Goal: Information Seeking & Learning: Learn about a topic

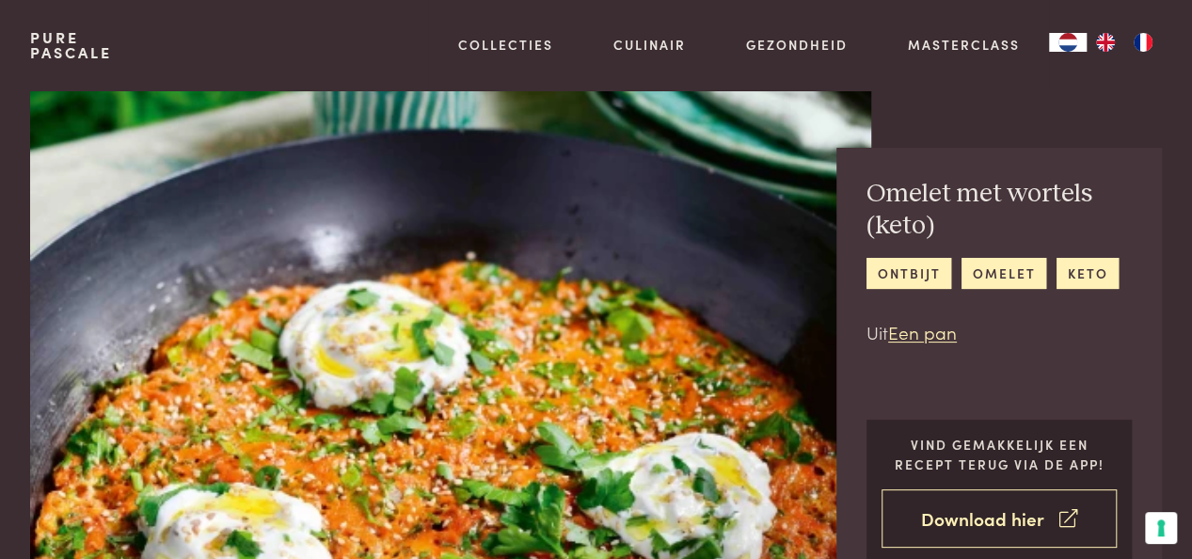
click at [1066, 515] on icon at bounding box center [1068, 518] width 18 height 27
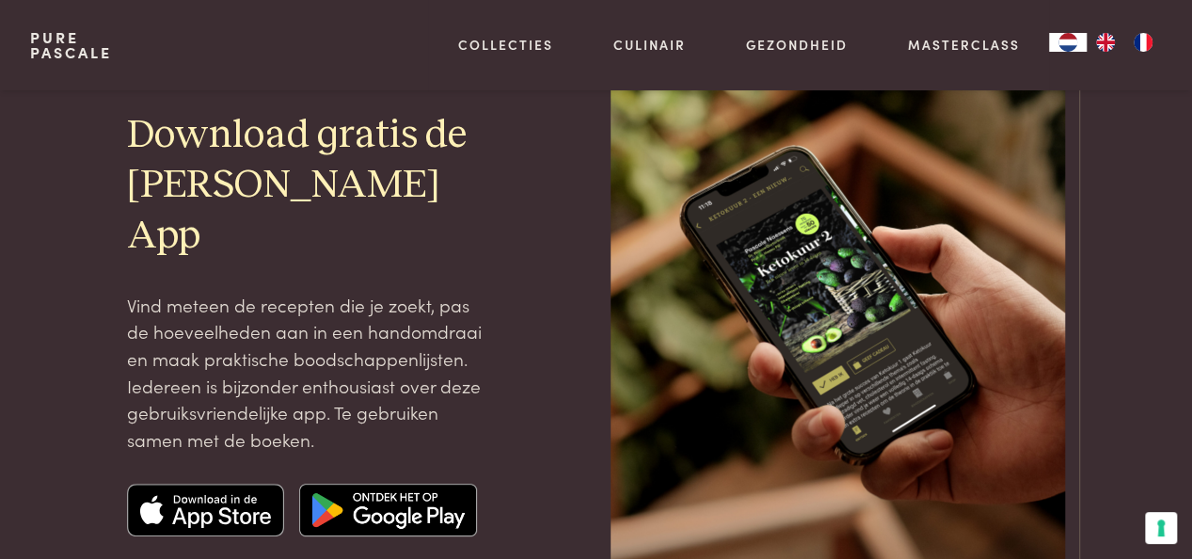
scroll to position [188, 0]
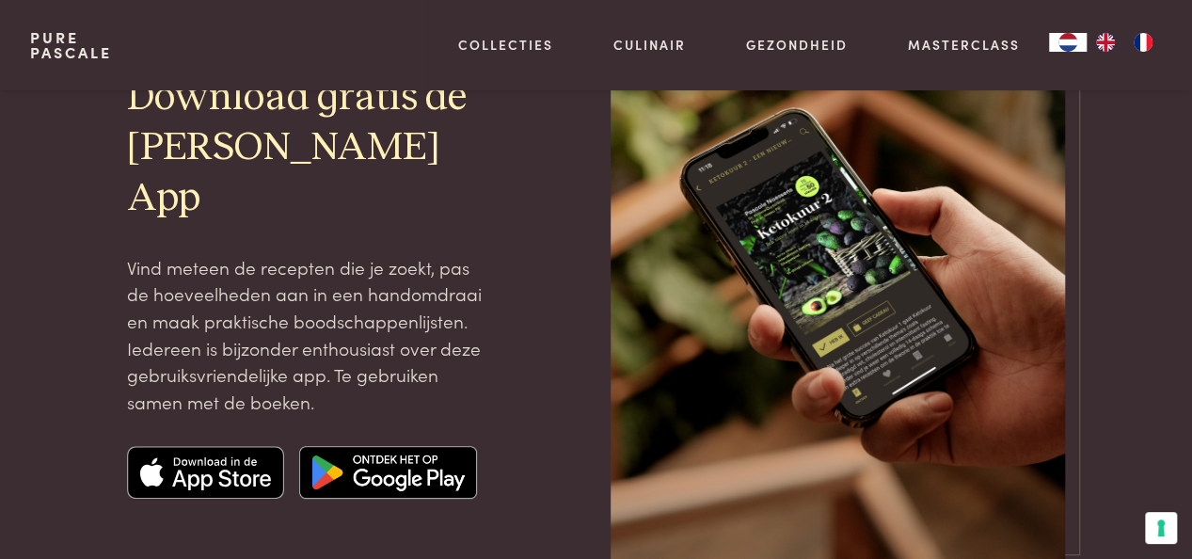
click at [223, 460] on img at bounding box center [206, 472] width 158 height 53
click at [531, 432] on div at bounding box center [548, 285] width 67 height 567
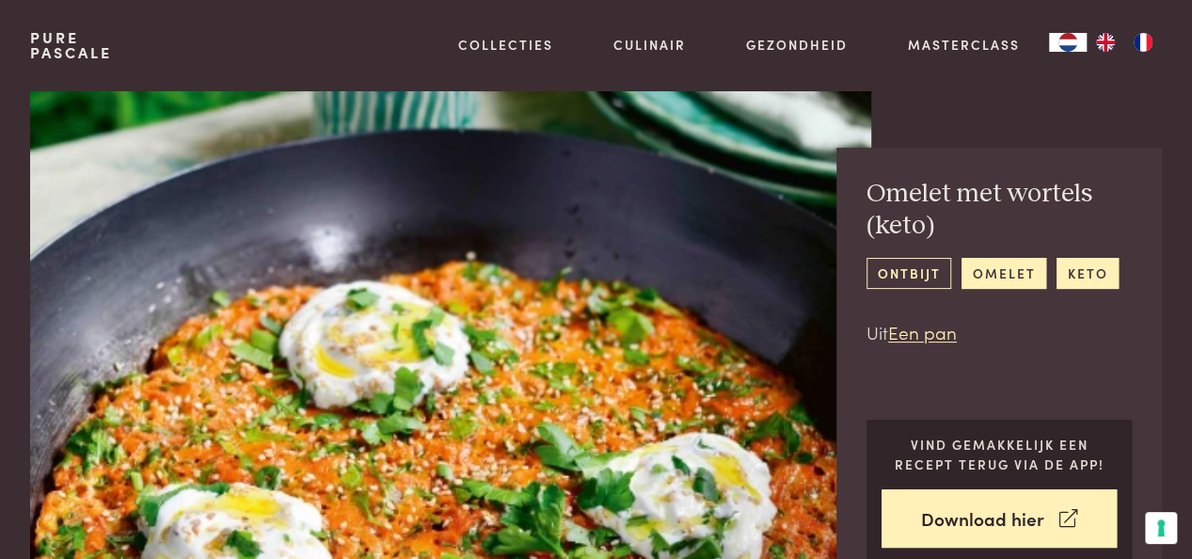
click at [897, 277] on link "ontbijt" at bounding box center [909, 273] width 85 height 31
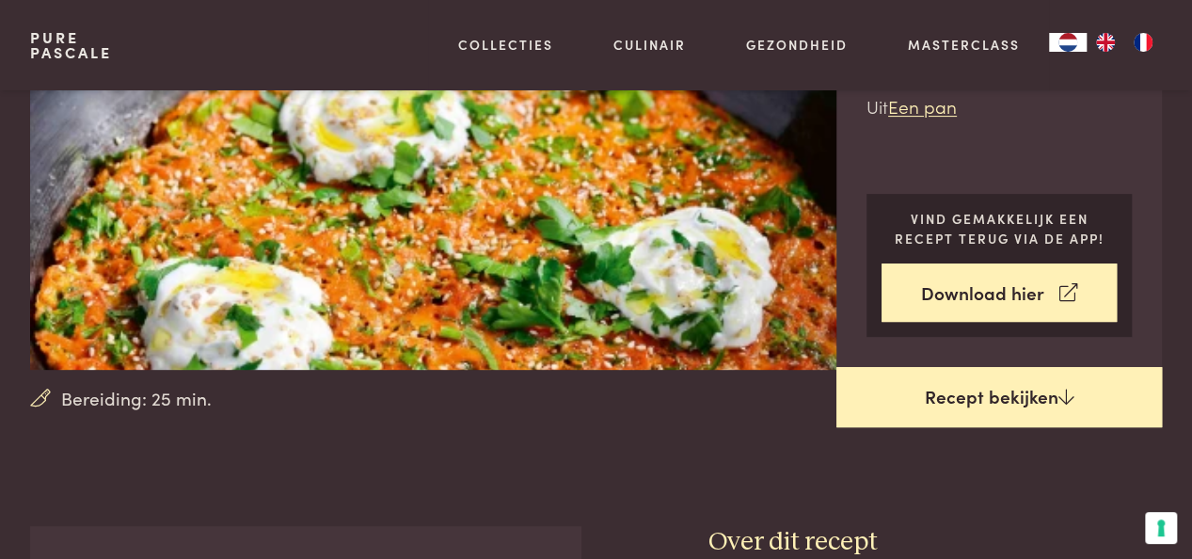
click at [1044, 381] on link "Recept bekijken" at bounding box center [999, 397] width 326 height 60
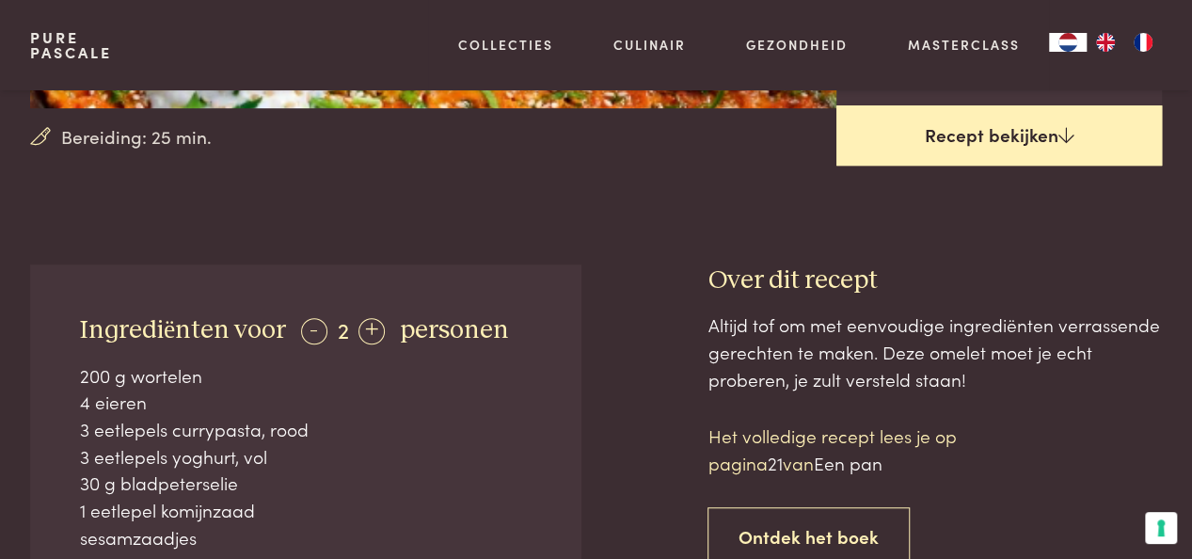
scroll to position [450, 0]
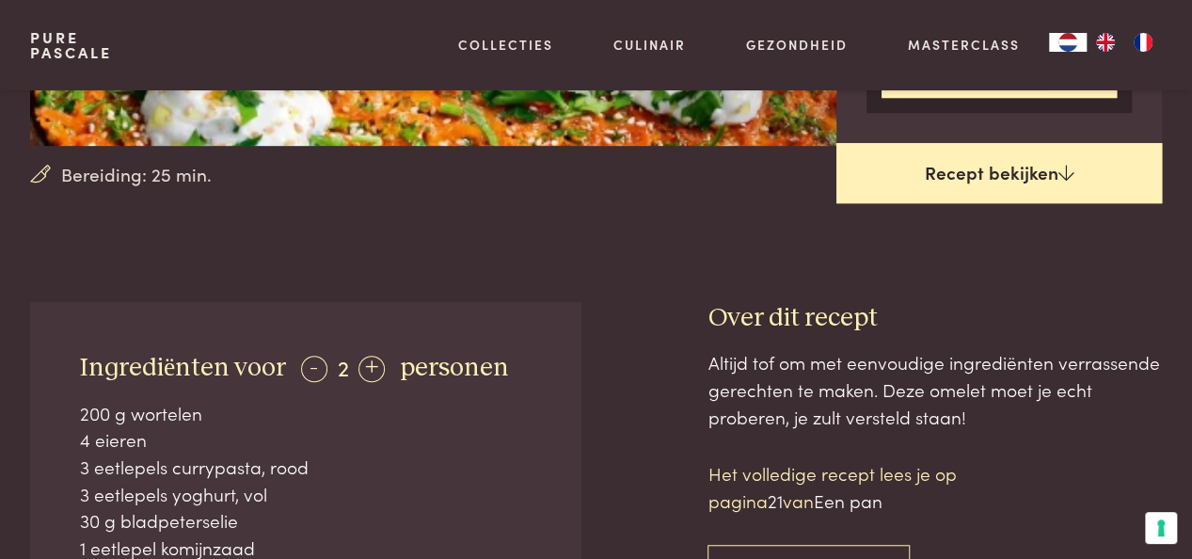
click at [963, 167] on link "Recept bekijken" at bounding box center [999, 173] width 326 height 60
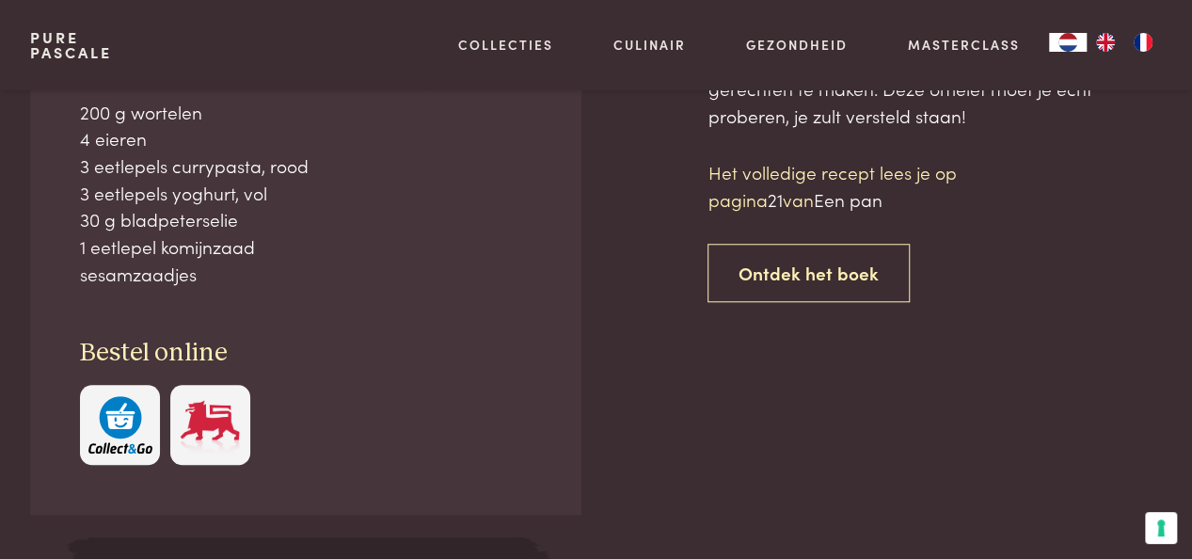
scroll to position [751, 0]
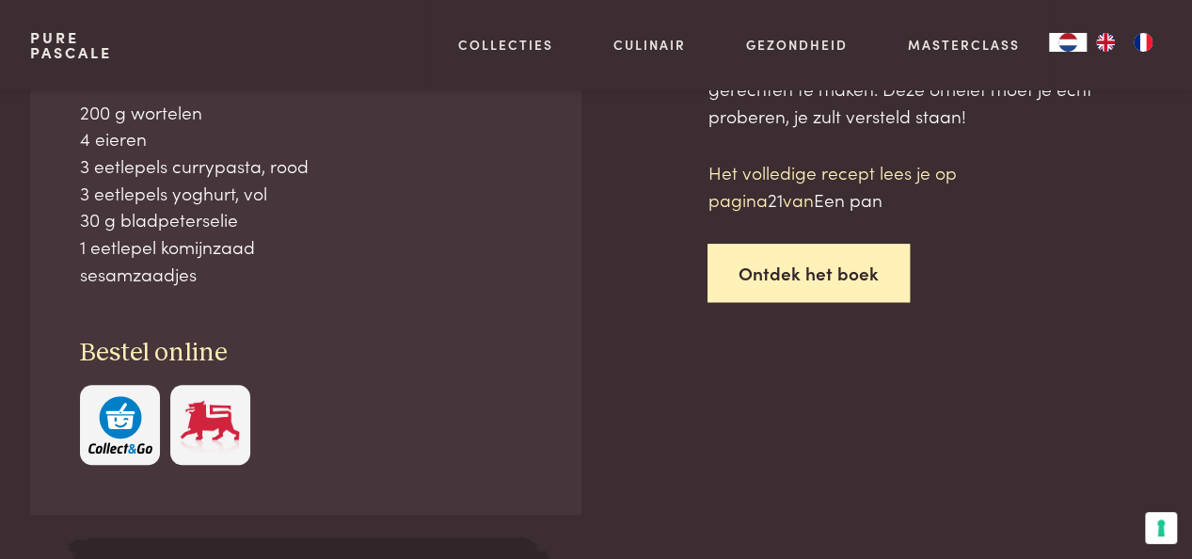
click at [812, 263] on link "Ontdek het boek" at bounding box center [809, 273] width 202 height 59
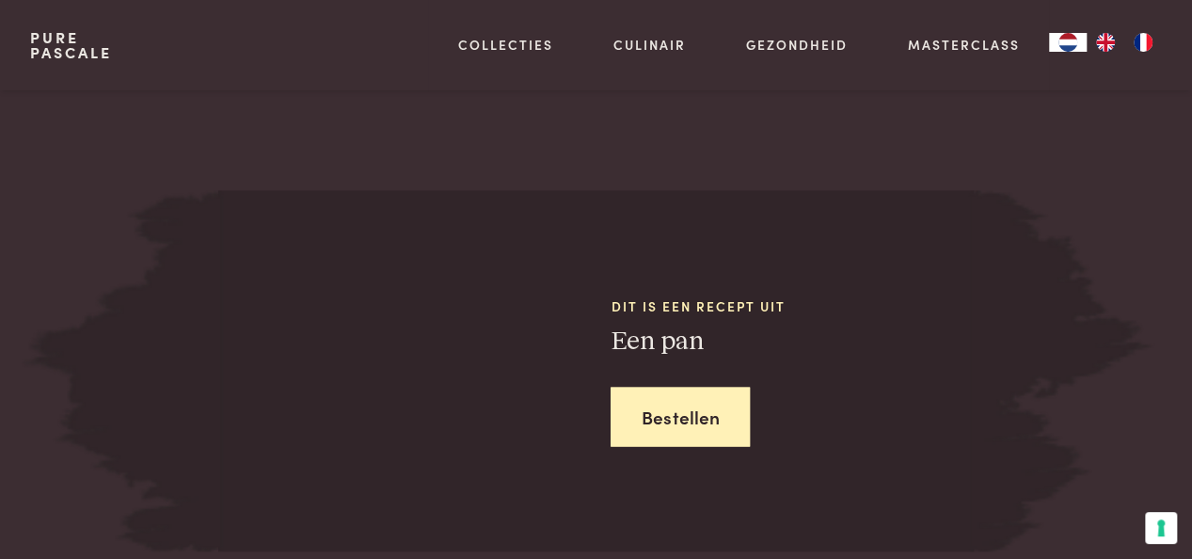
scroll to position [1592, 0]
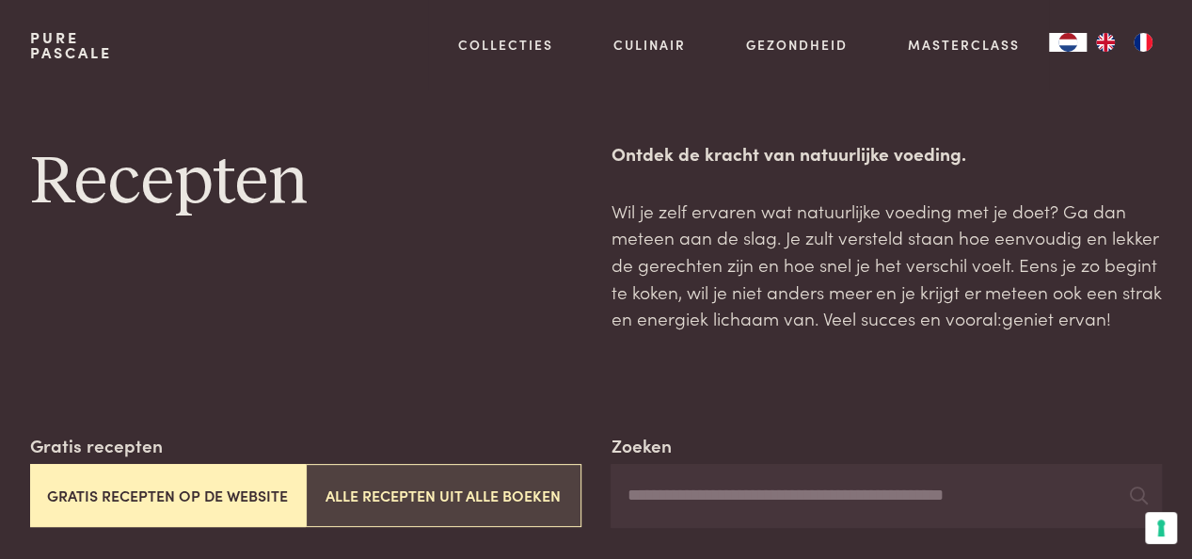
click at [542, 488] on button "Alle recepten uit alle boeken" at bounding box center [444, 495] width 276 height 63
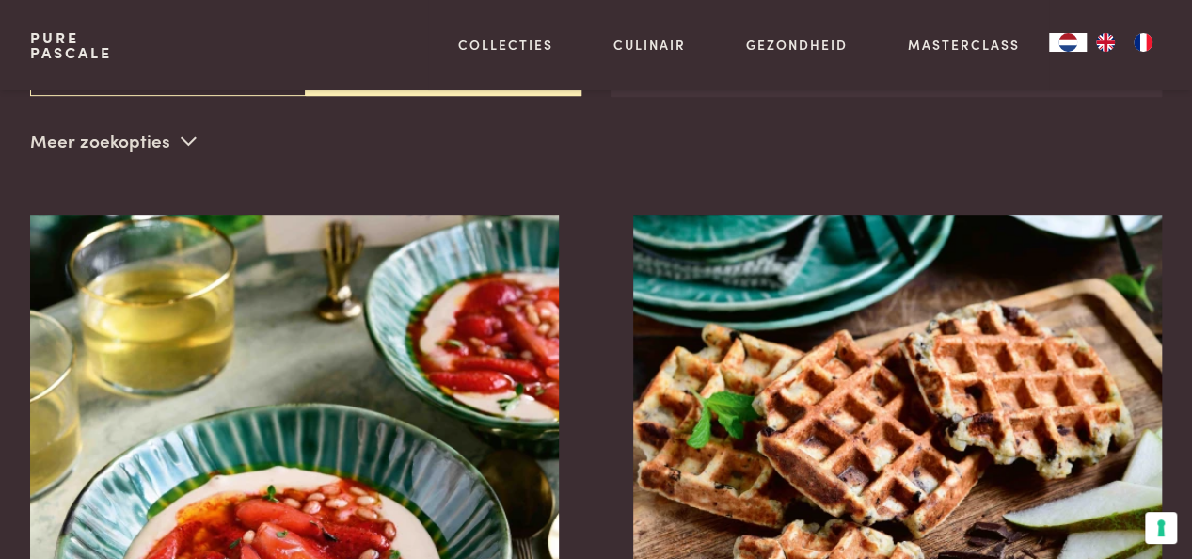
scroll to position [432, 0]
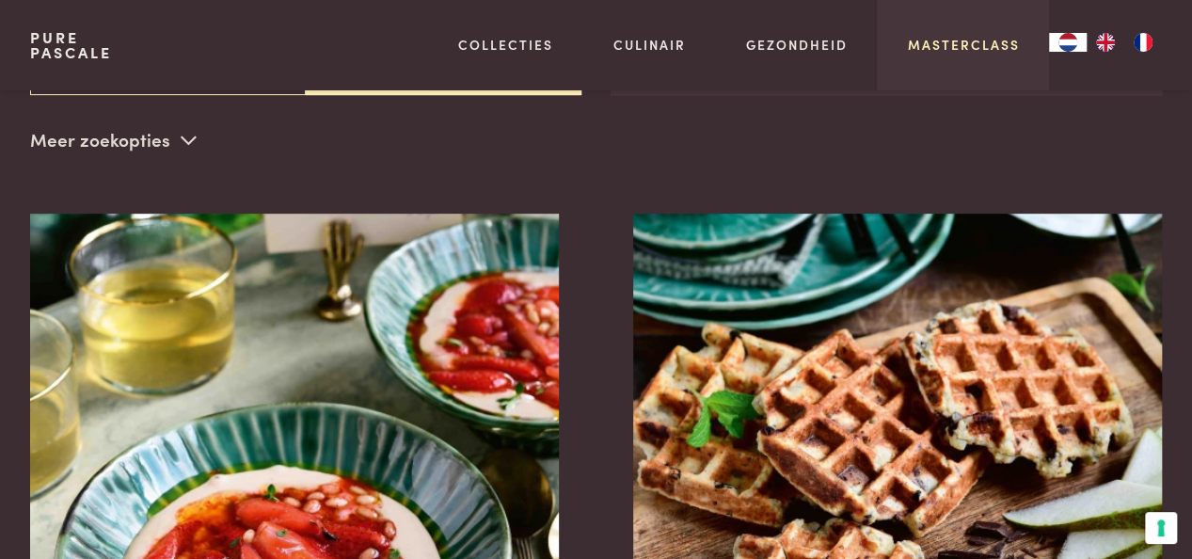
click at [948, 45] on link "Masterclass" at bounding box center [963, 45] width 112 height 20
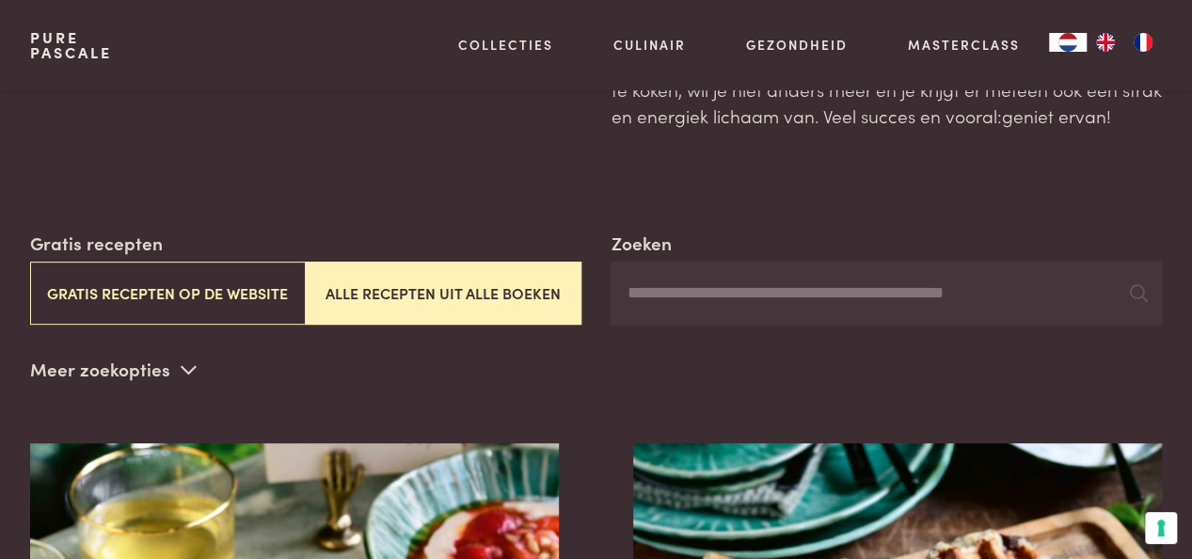
click at [672, 290] on input "Zoeken" at bounding box center [886, 294] width 551 height 64
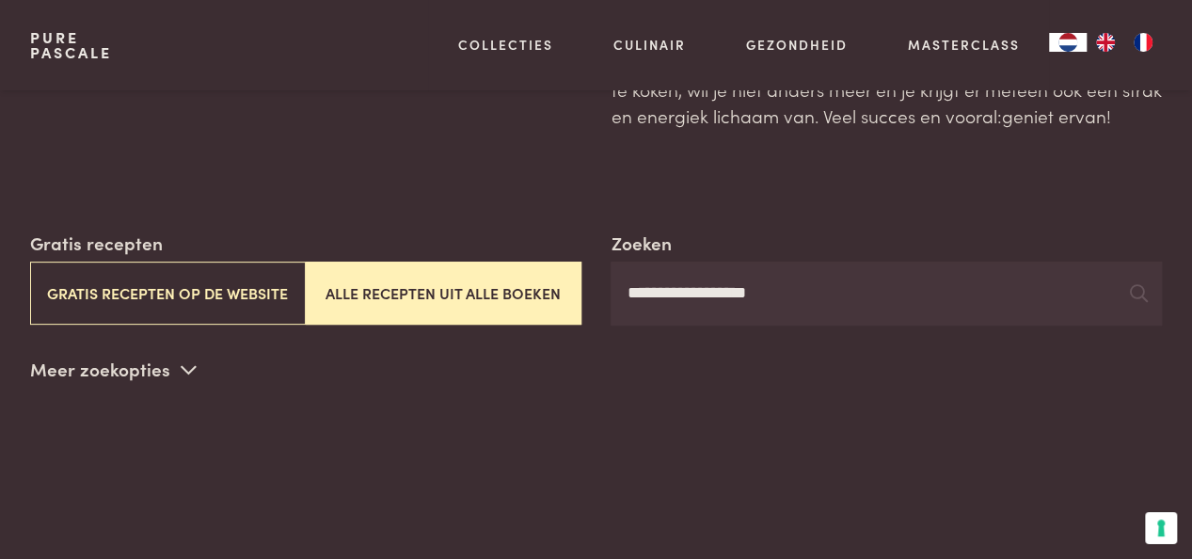
type input "**********"
click at [1135, 292] on icon at bounding box center [1138, 293] width 18 height 18
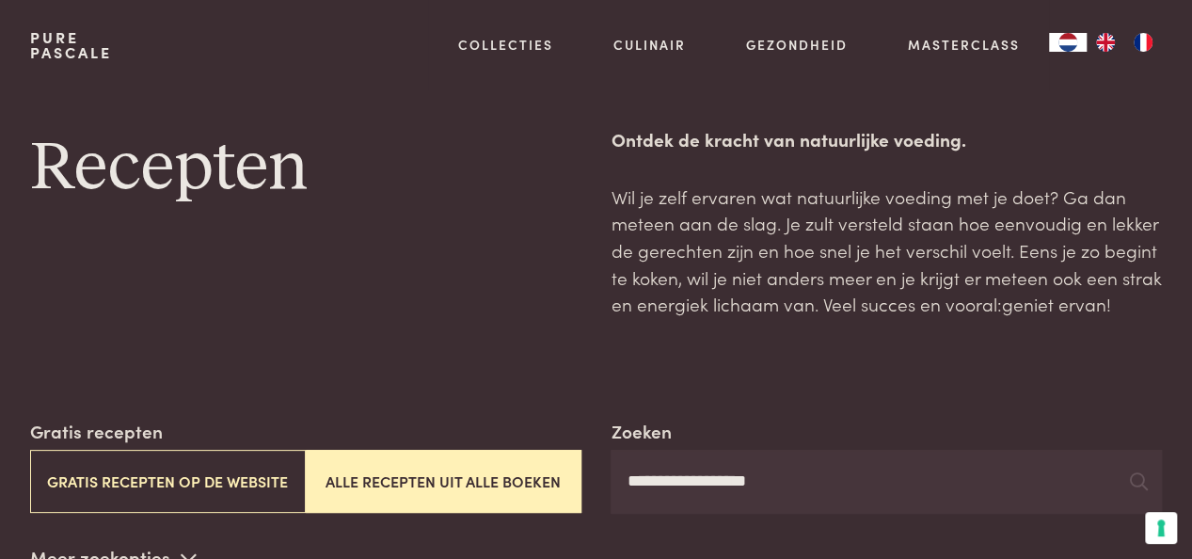
scroll to position [0, 0]
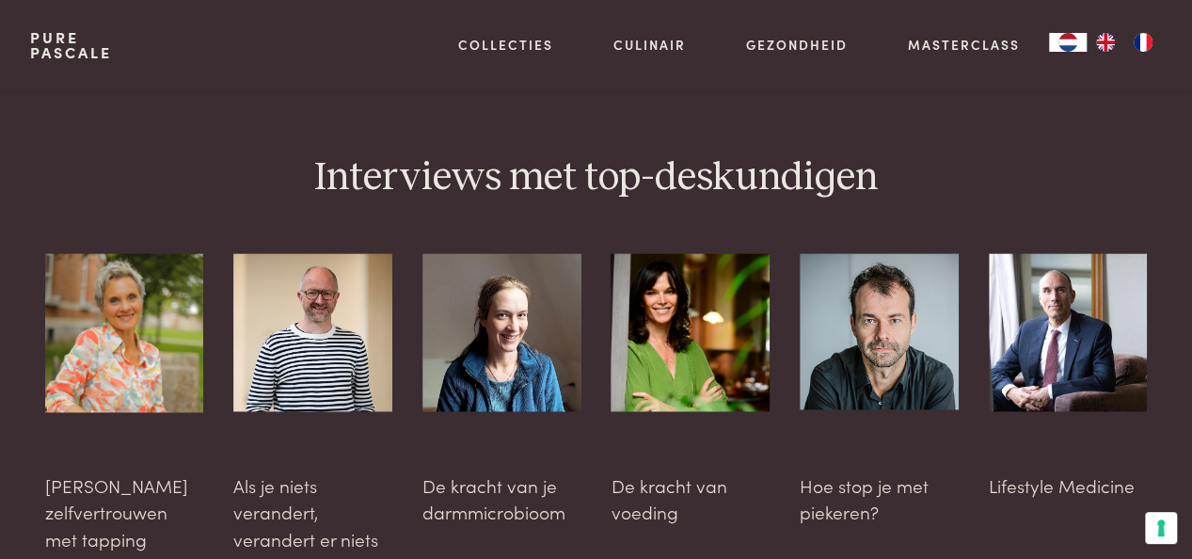
scroll to position [4968, 0]
